Goal: Information Seeking & Learning: Learn about a topic

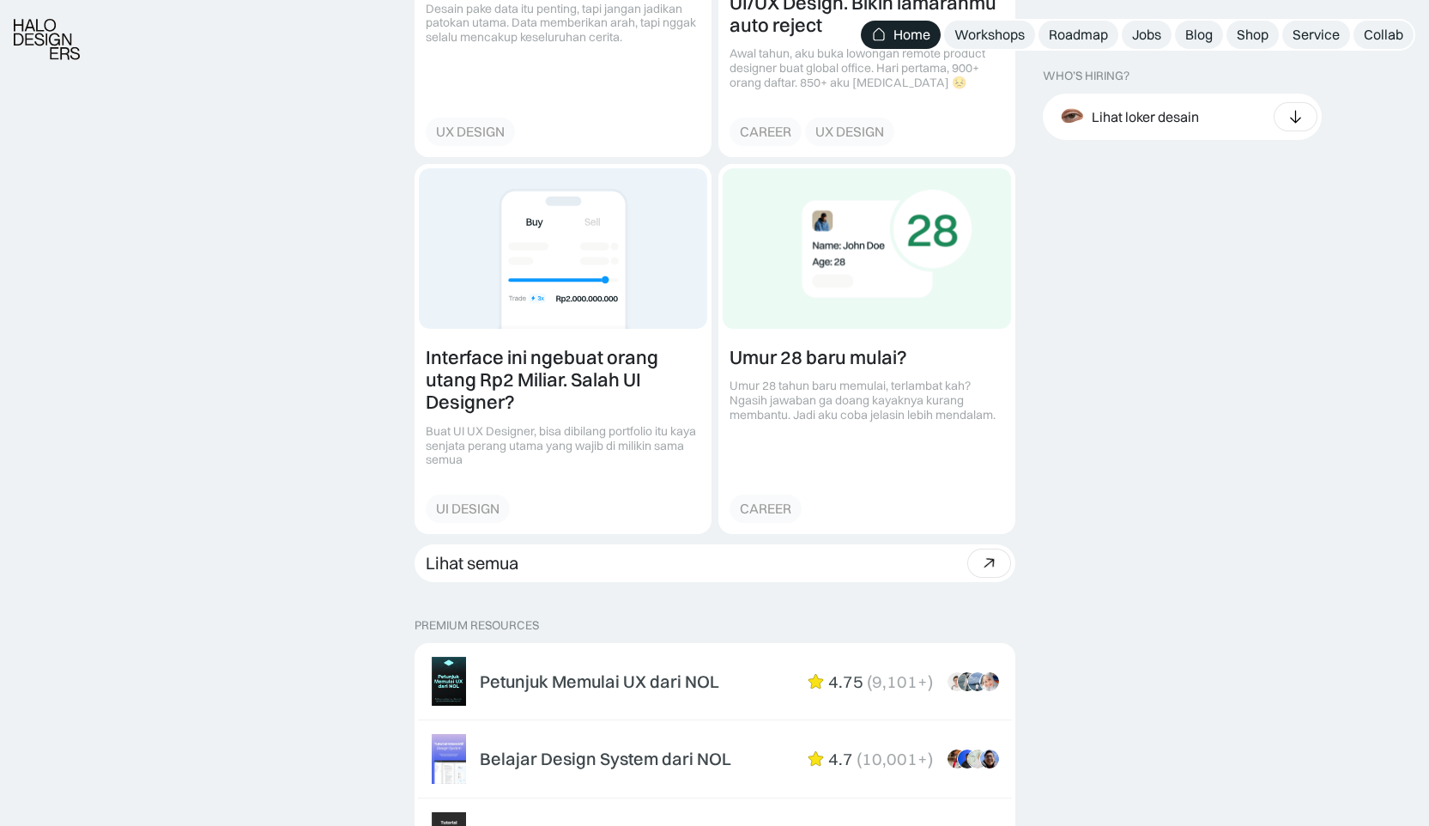
scroll to position [2345, 0]
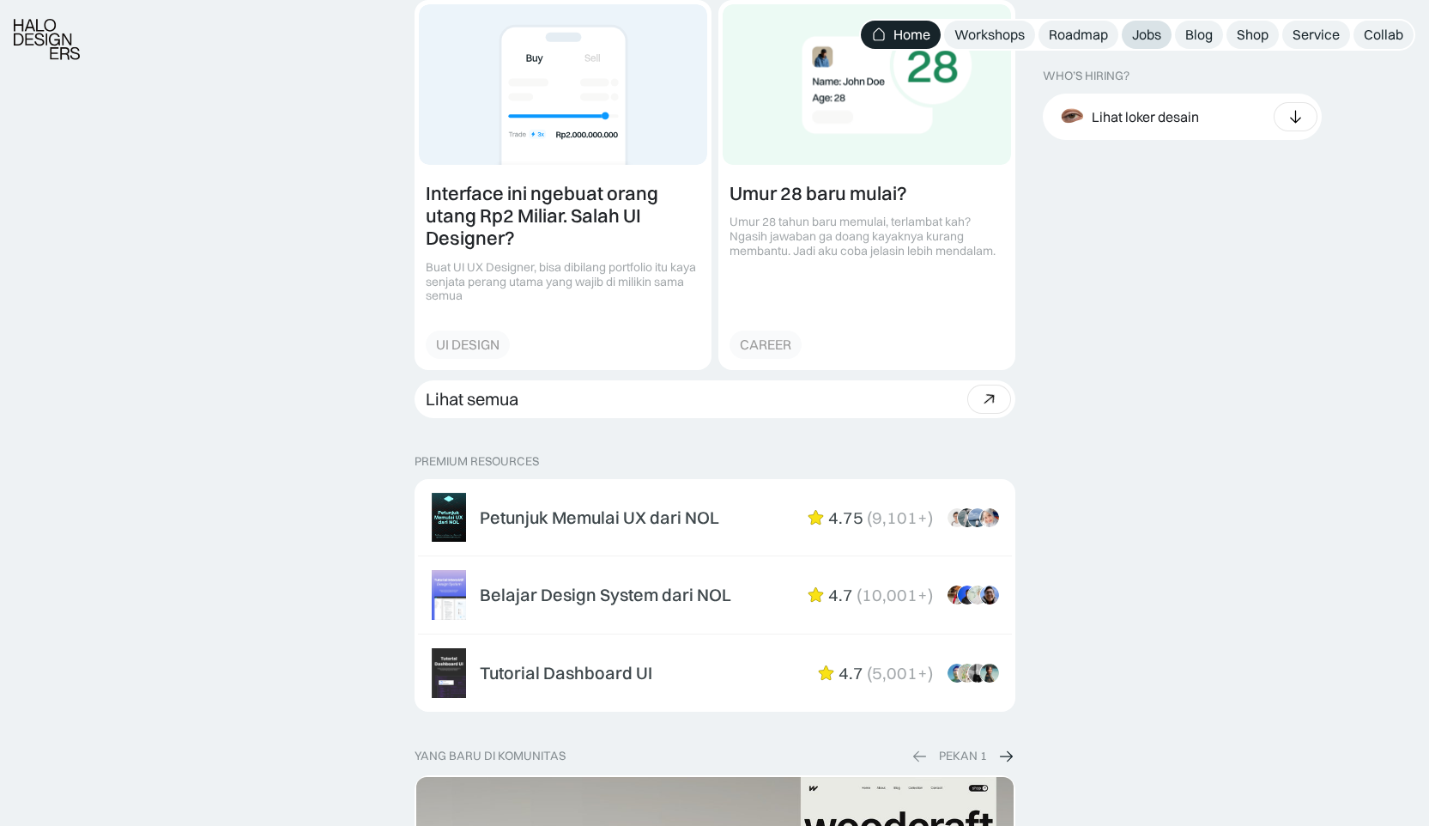
click at [1153, 36] on div "Jobs" at bounding box center [1146, 35] width 29 height 18
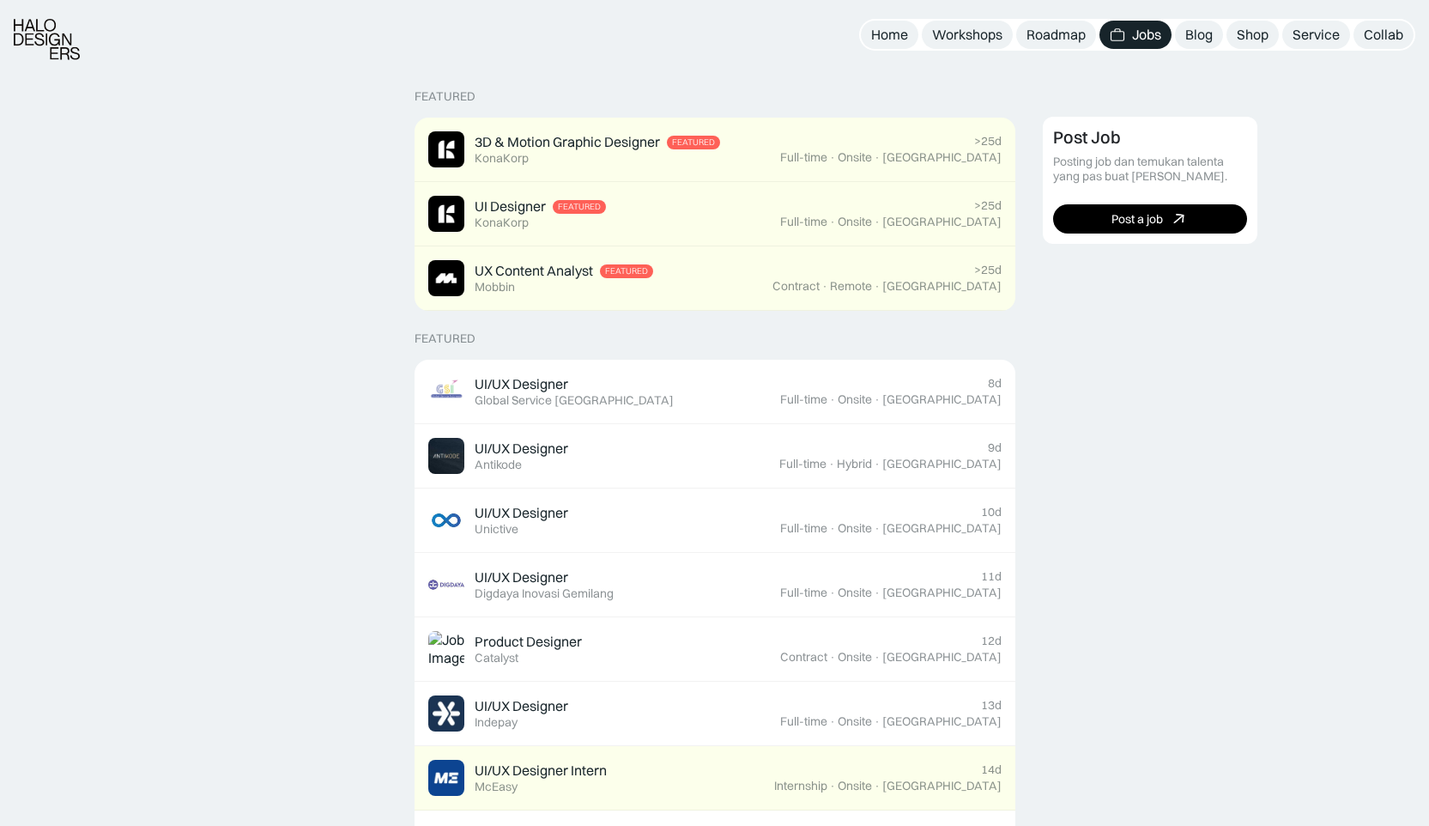
scroll to position [385, 0]
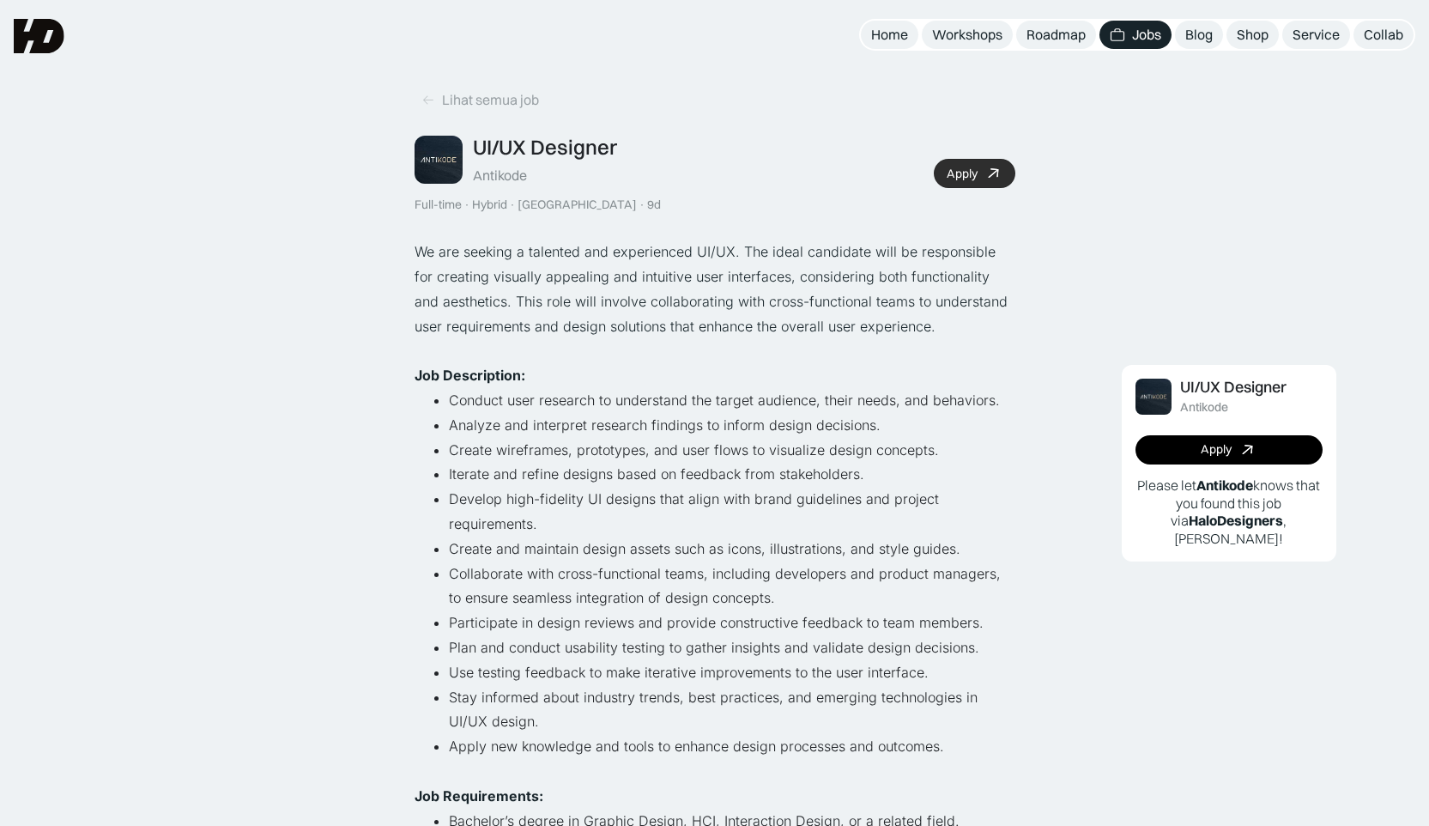
click at [975, 168] on div "Apply" at bounding box center [962, 173] width 31 height 15
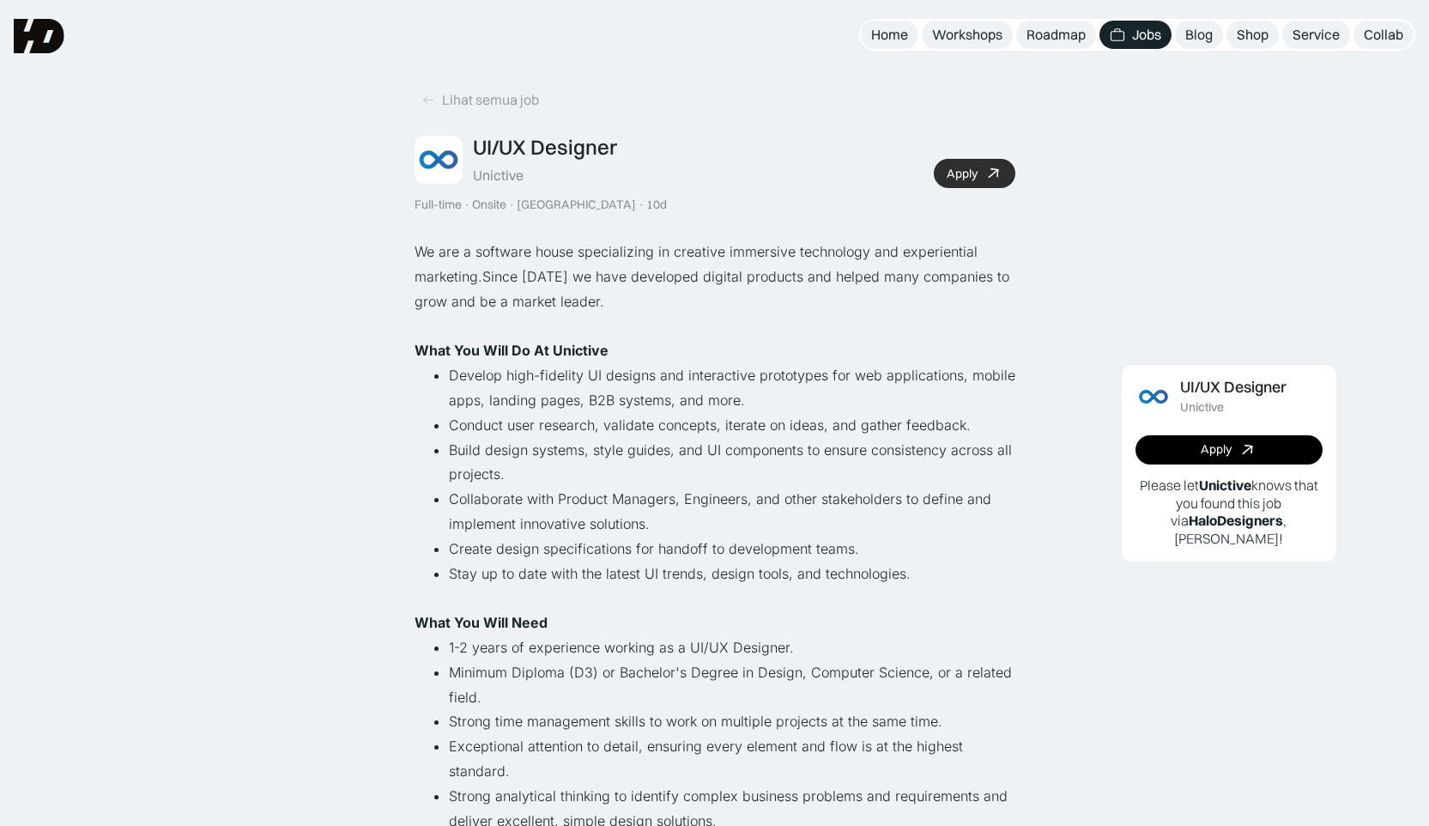
click at [997, 172] on icon at bounding box center [992, 173] width 17 height 16
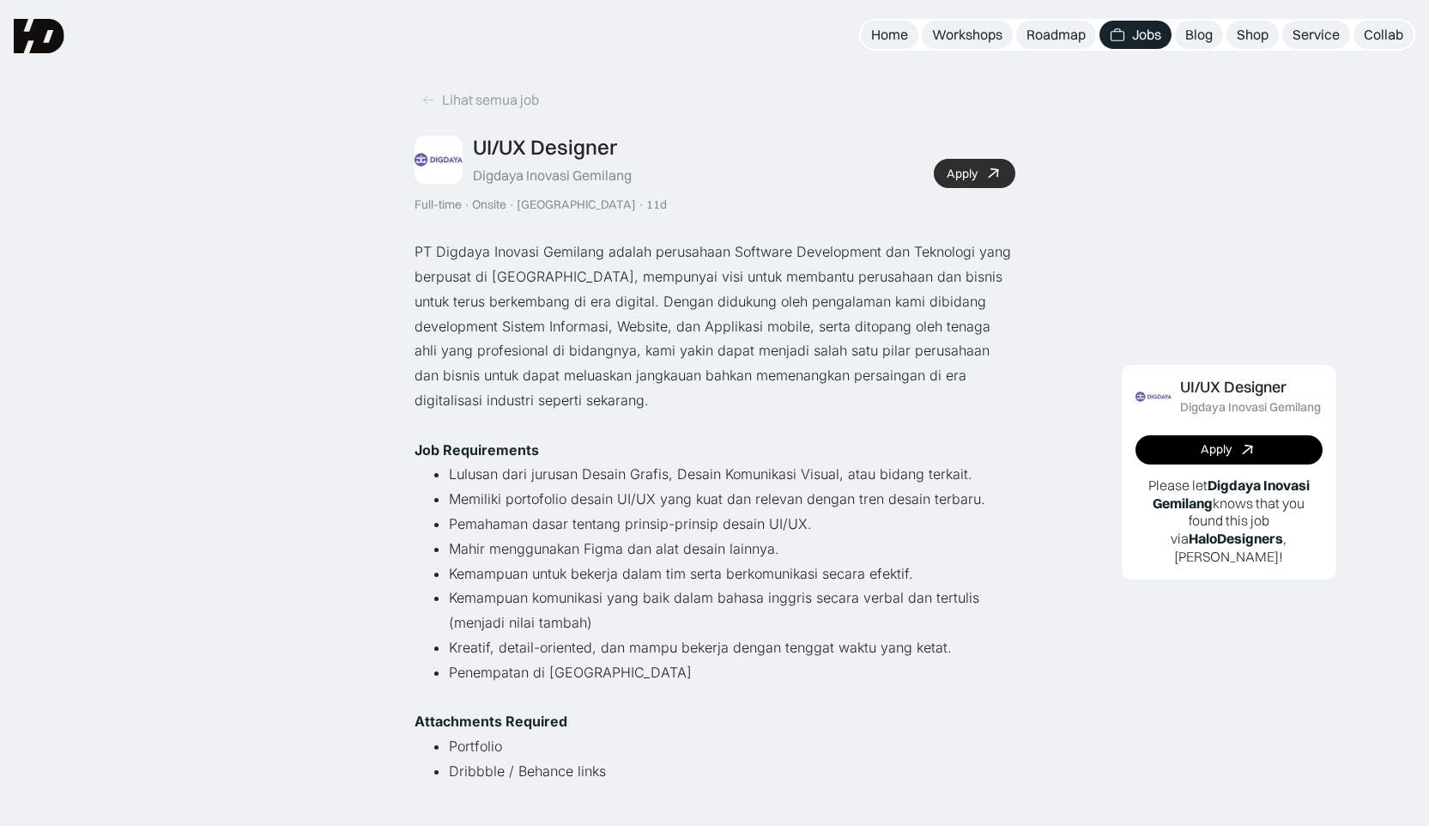
click at [979, 174] on link "Apply" at bounding box center [975, 173] width 82 height 29
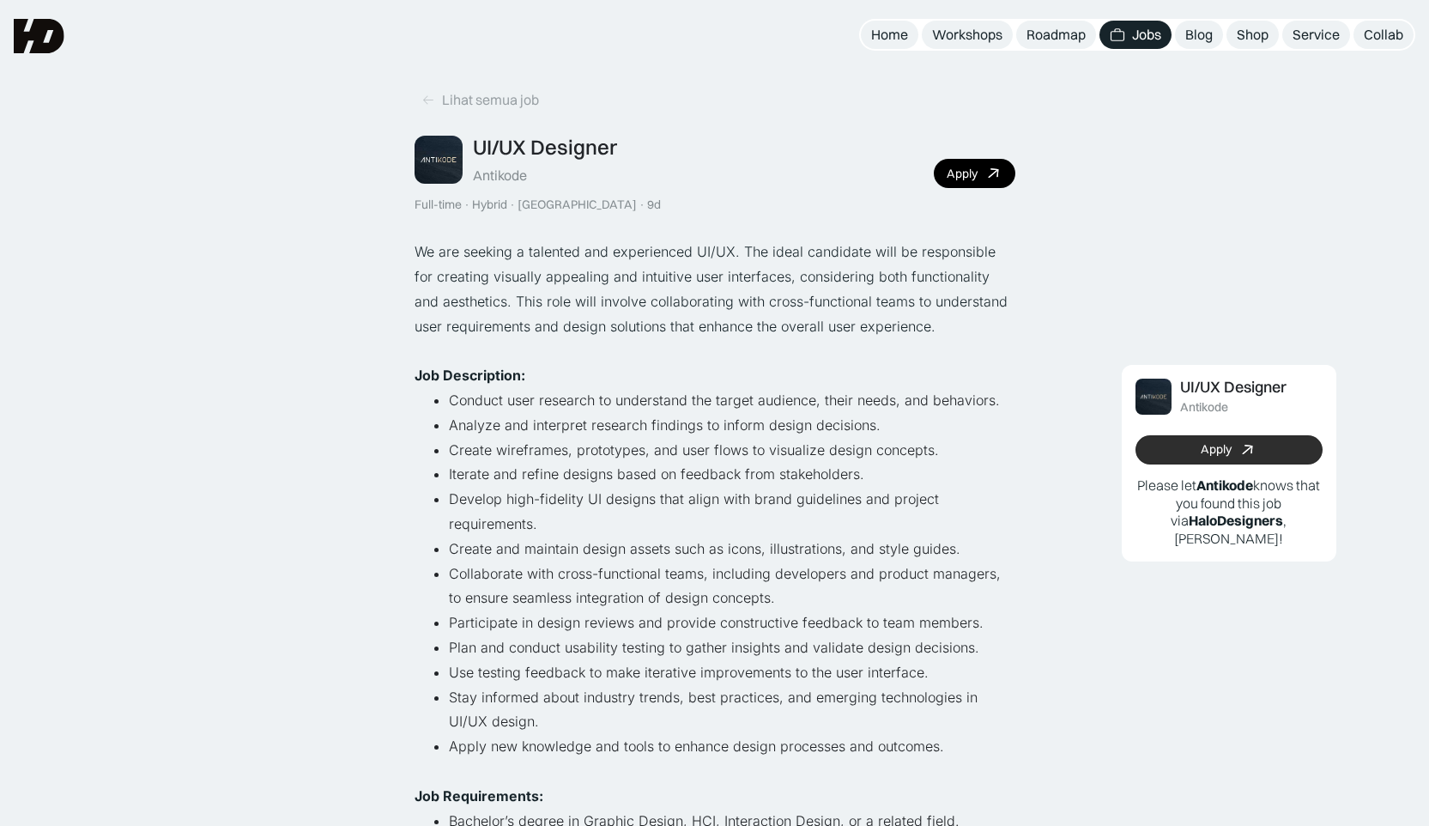
click at [1217, 443] on div "Apply" at bounding box center [1216, 449] width 31 height 15
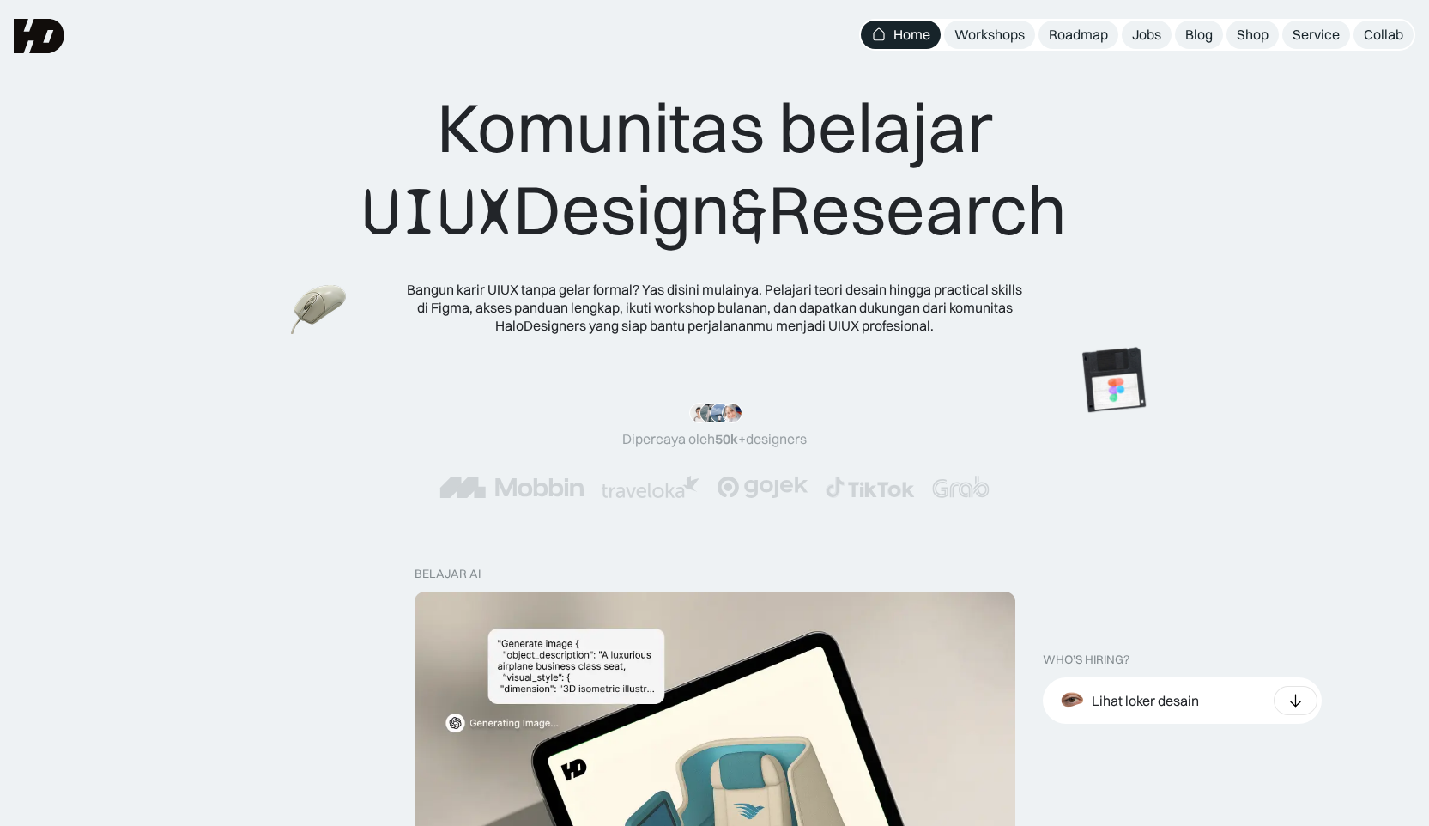
drag, startPoint x: 1154, startPoint y: 42, endPoint x: 1240, endPoint y: 56, distance: 86.9
click at [1154, 42] on div "Jobs" at bounding box center [1146, 35] width 29 height 18
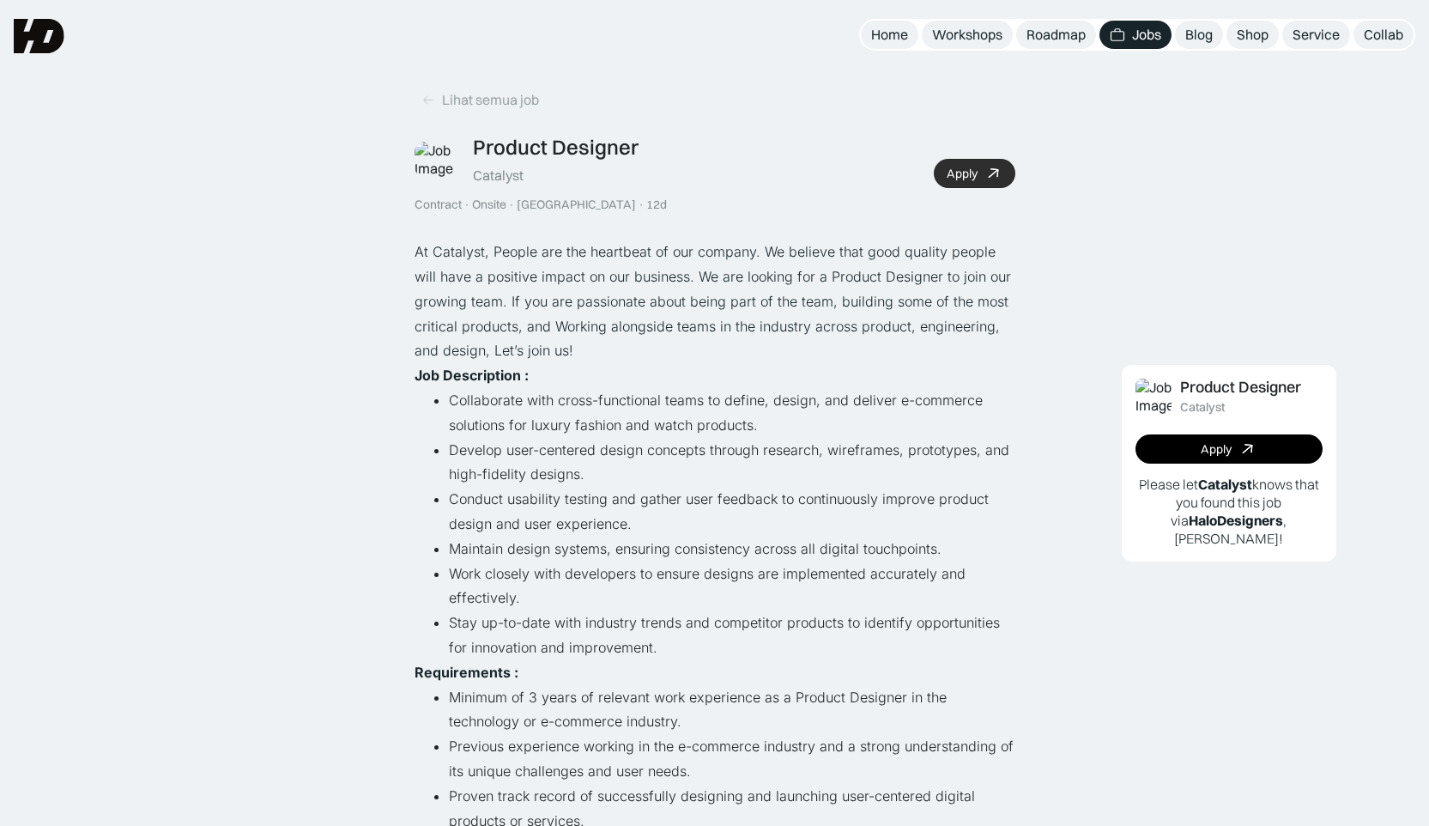
click at [971, 167] on div "Apply" at bounding box center [962, 173] width 31 height 15
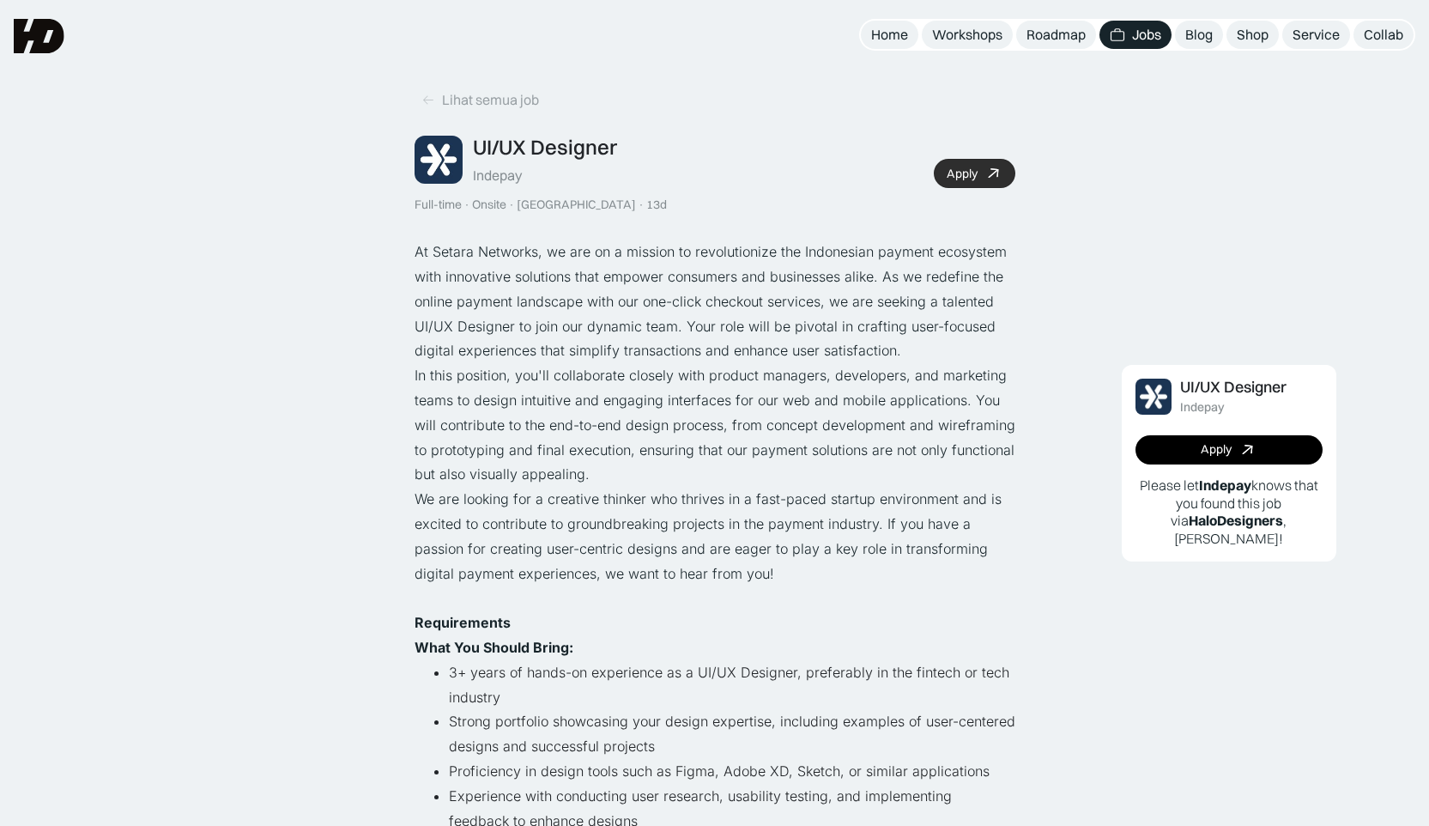
click at [960, 172] on div "Apply" at bounding box center [962, 173] width 31 height 15
click at [985, 170] on icon at bounding box center [993, 173] width 25 height 25
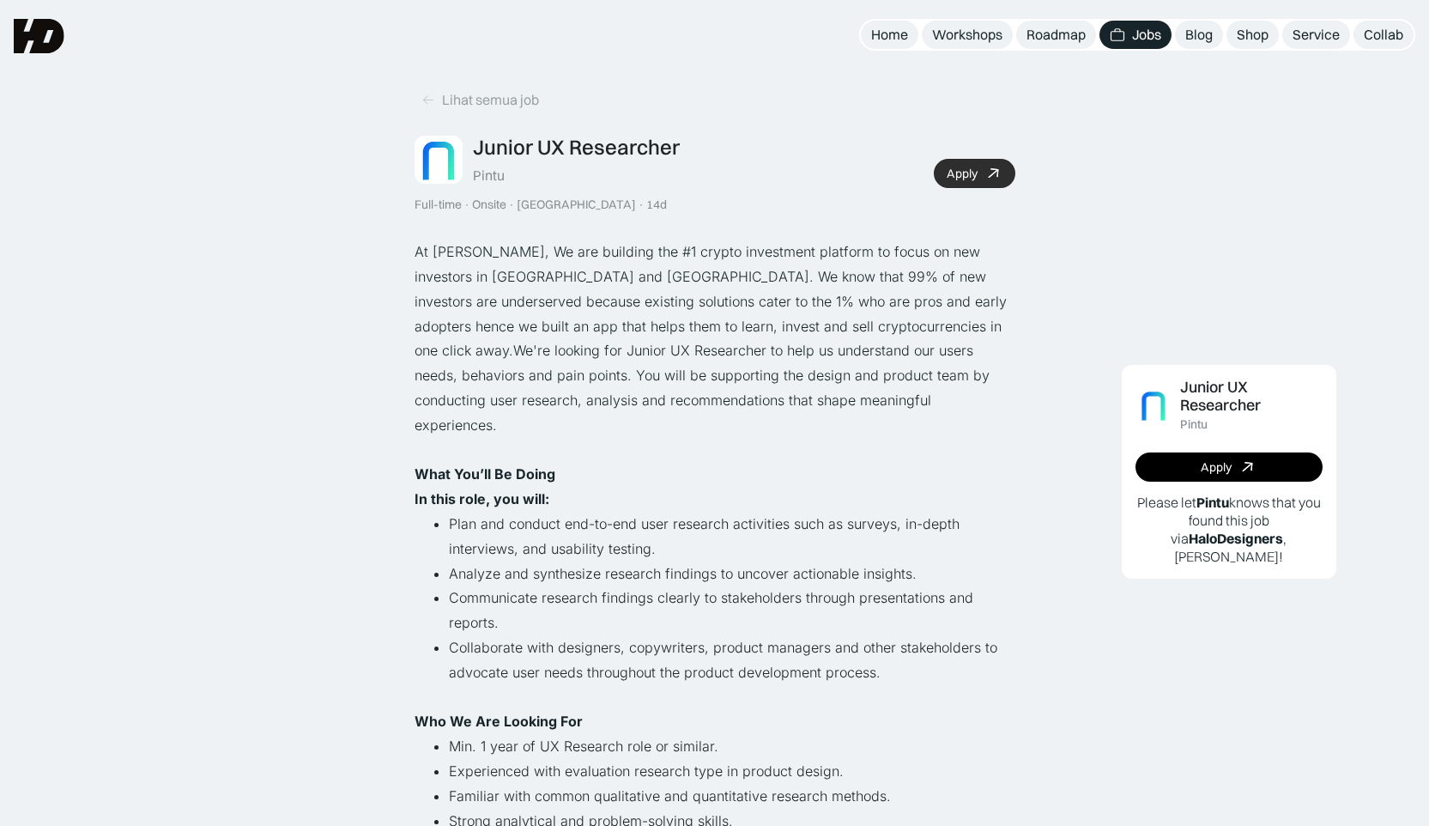
click at [949, 179] on div "Apply" at bounding box center [962, 173] width 31 height 15
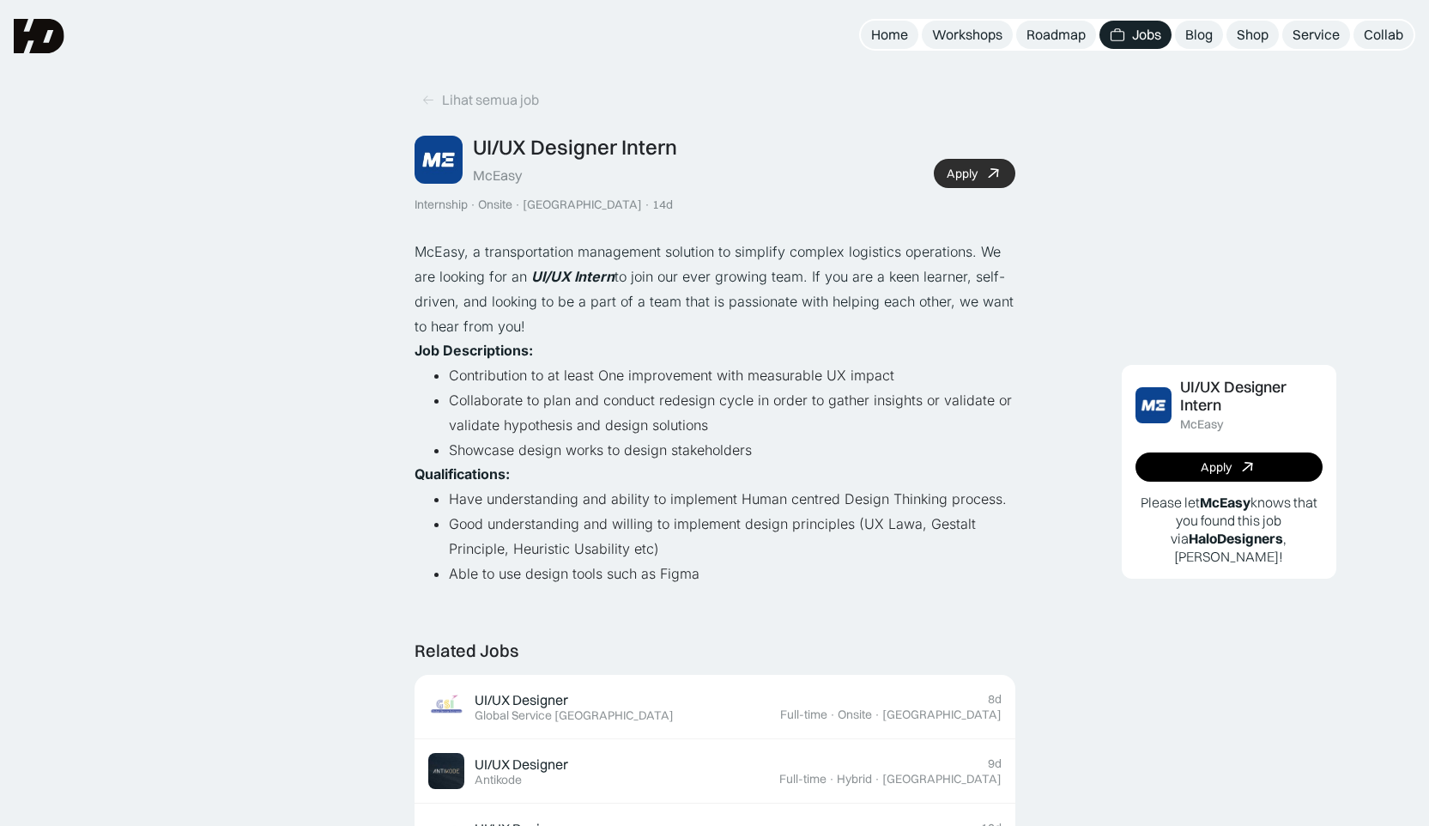
click at [993, 180] on icon at bounding box center [993, 173] width 25 height 25
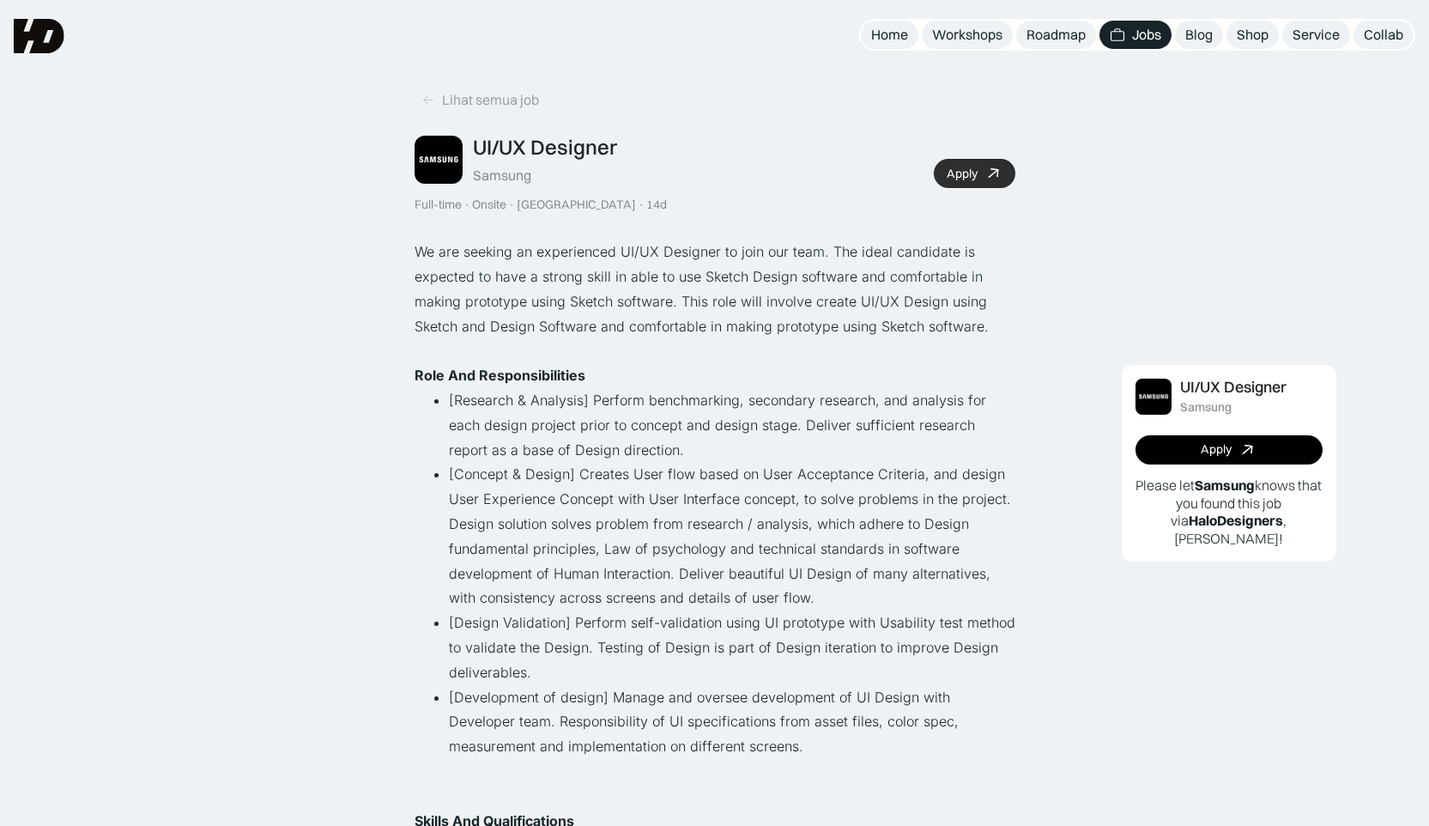
click at [972, 172] on div "Apply" at bounding box center [962, 173] width 31 height 15
click at [964, 181] on link "Apply" at bounding box center [975, 173] width 82 height 29
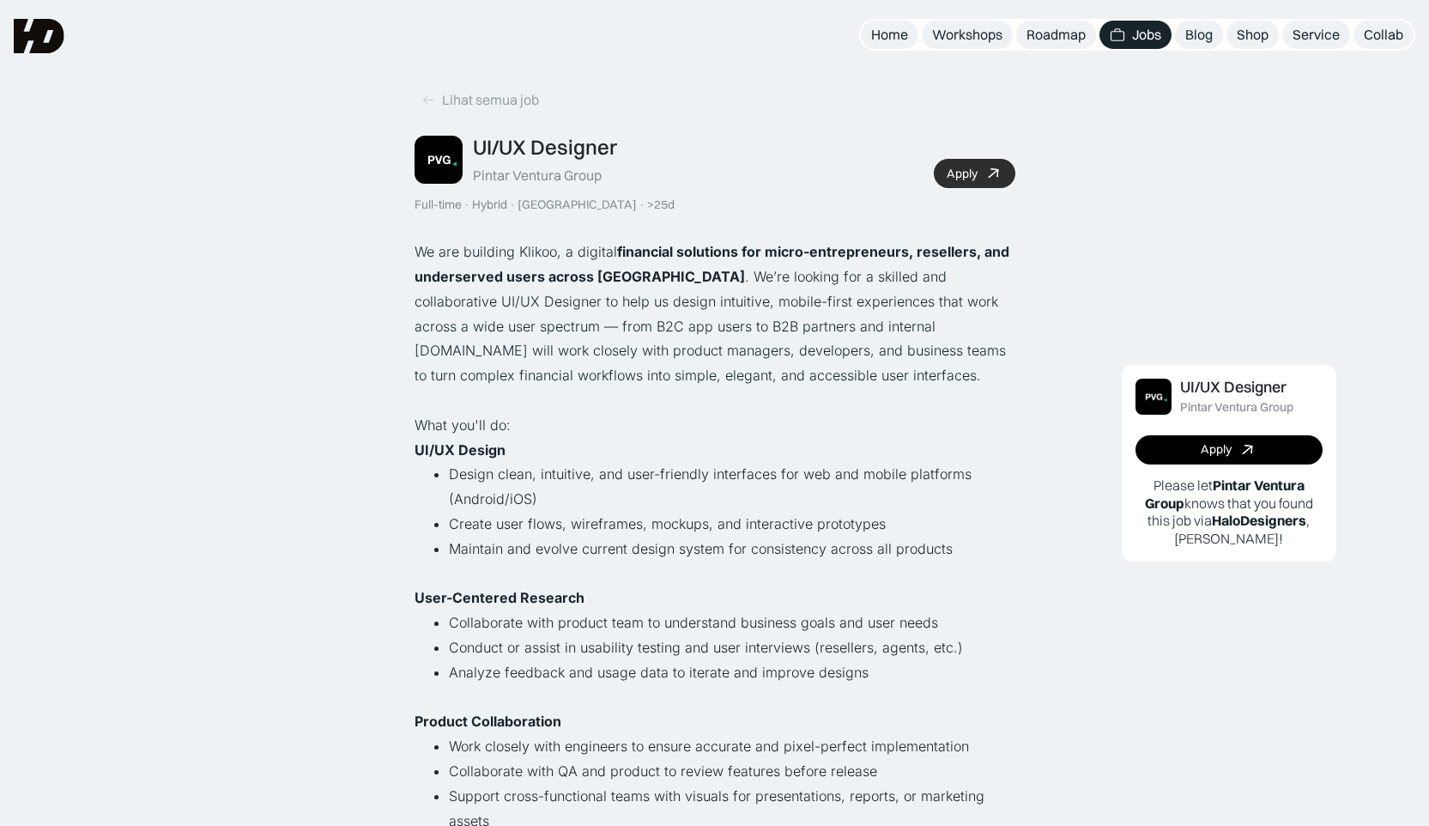
click at [975, 181] on link "Apply" at bounding box center [975, 173] width 82 height 29
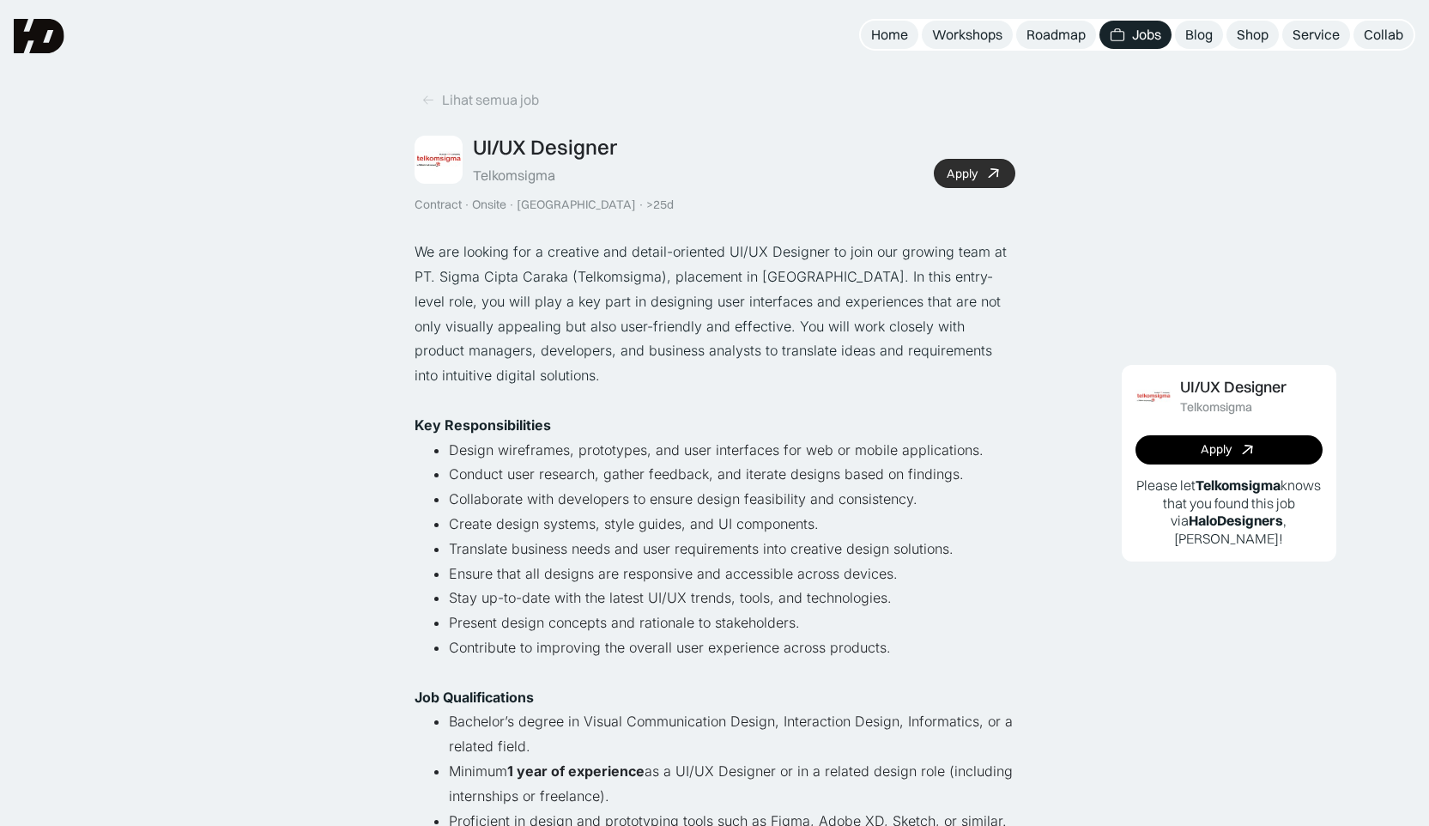
click at [951, 173] on div "Apply" at bounding box center [962, 173] width 31 height 15
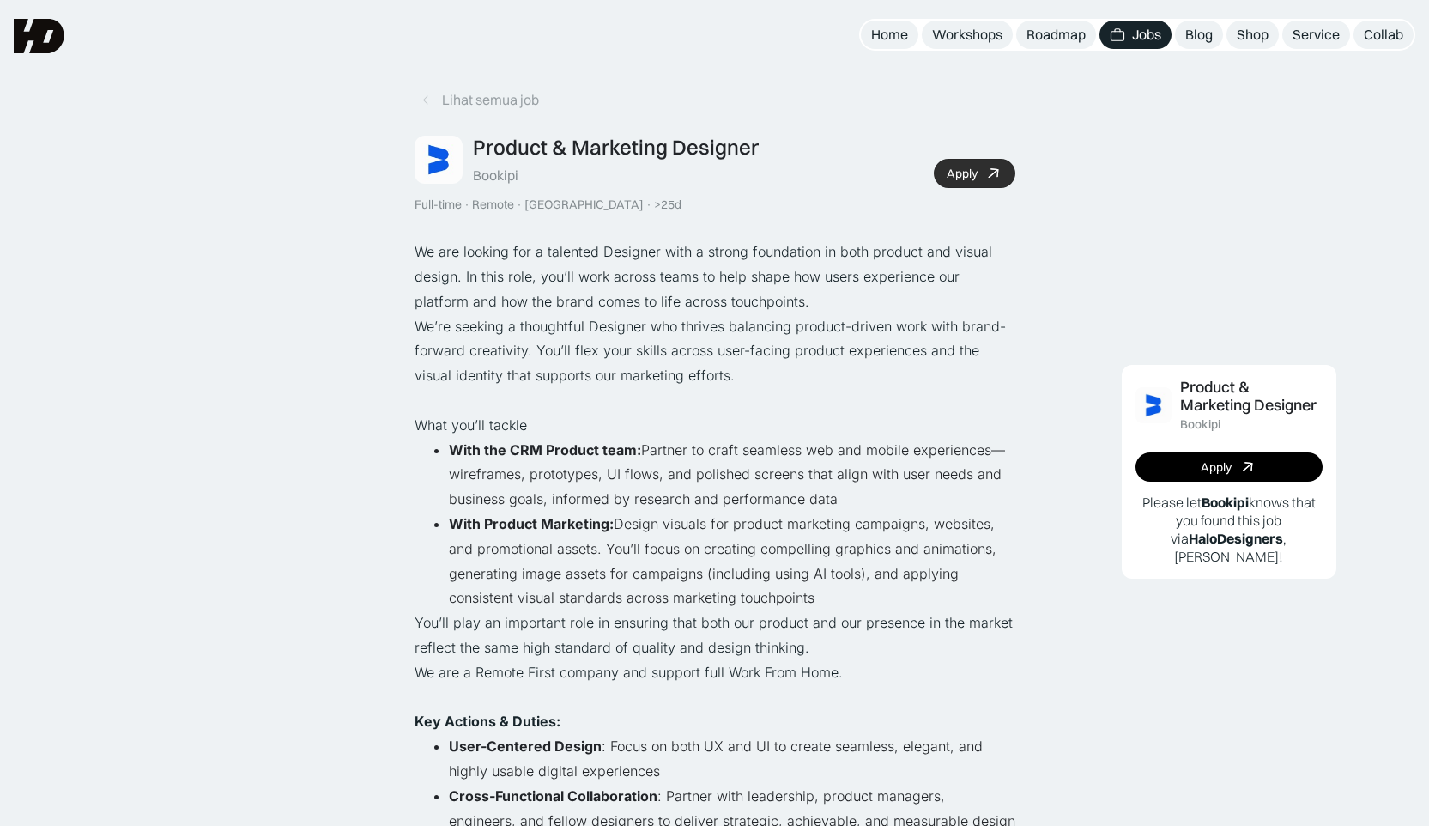
click at [979, 162] on link "Apply" at bounding box center [975, 173] width 82 height 29
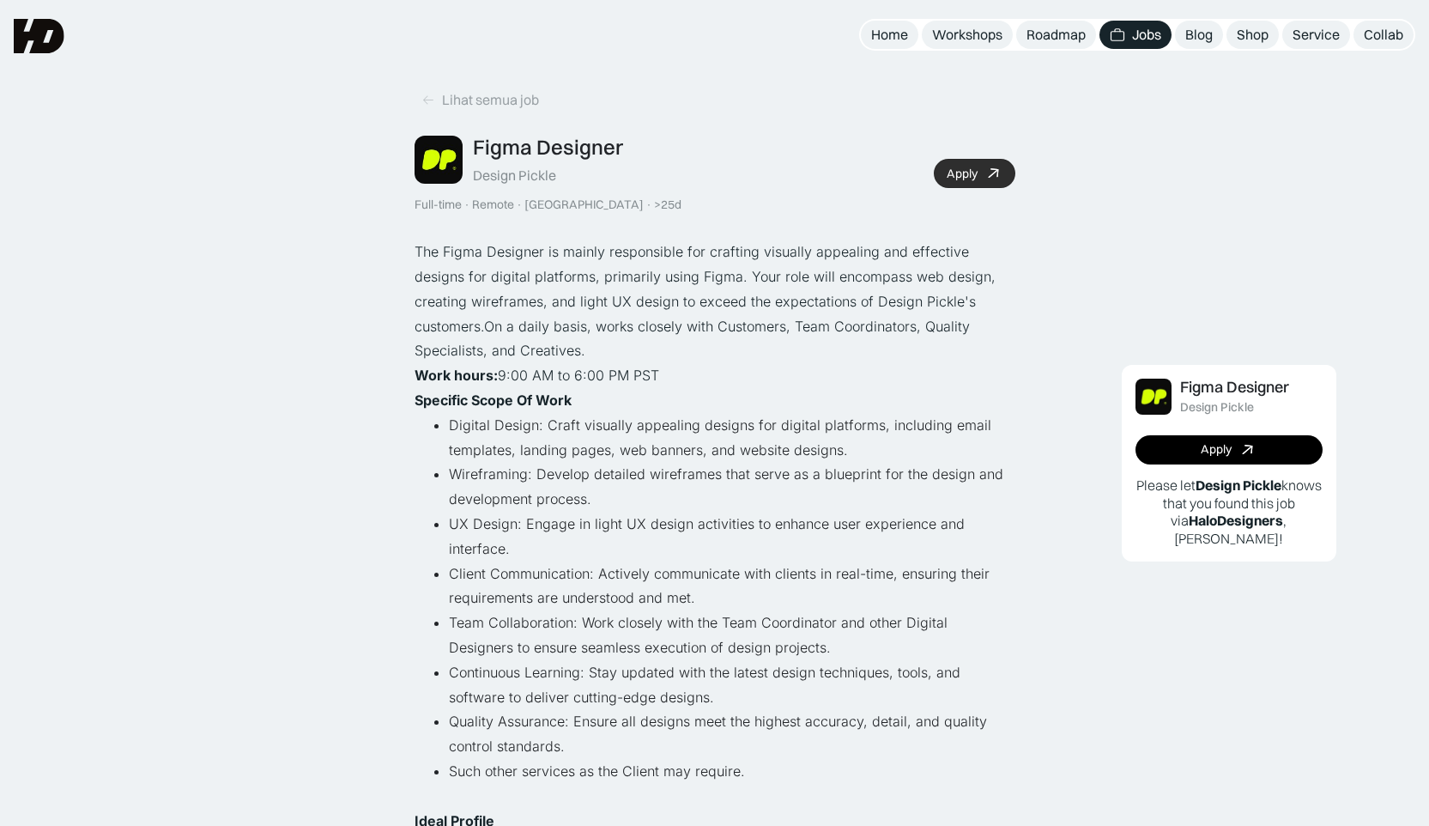
click at [994, 183] on link "Apply" at bounding box center [975, 173] width 82 height 29
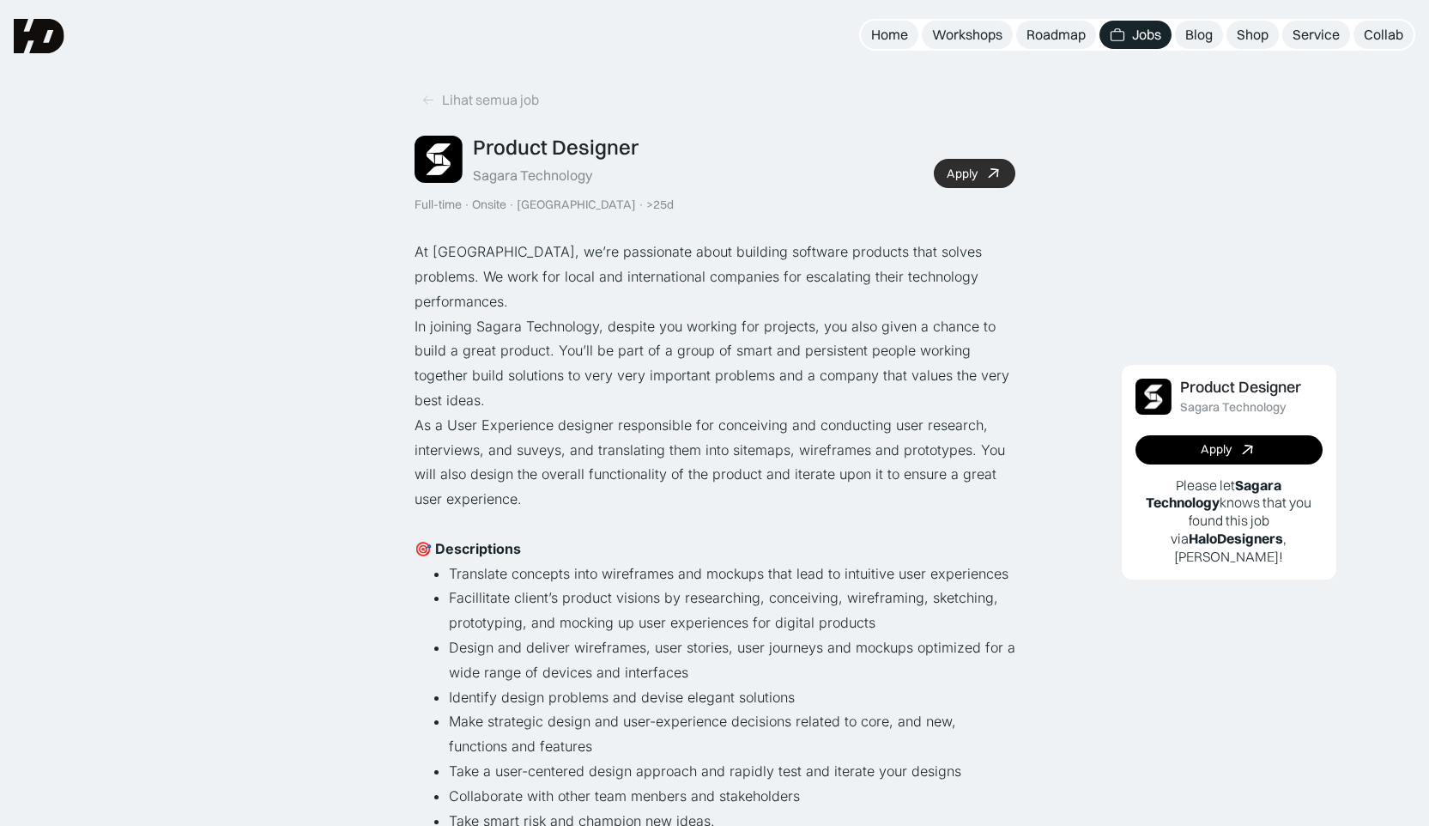
click at [968, 172] on div "Apply" at bounding box center [962, 173] width 31 height 15
